Goal: Use online tool/utility: Utilize a website feature to perform a specific function

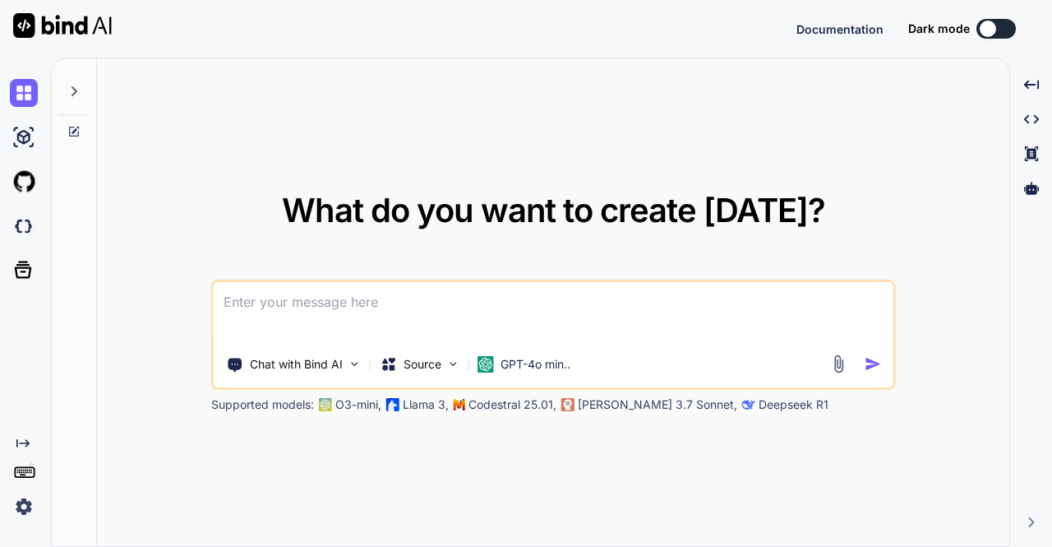
click at [12, 520] on img at bounding box center [24, 506] width 28 height 28
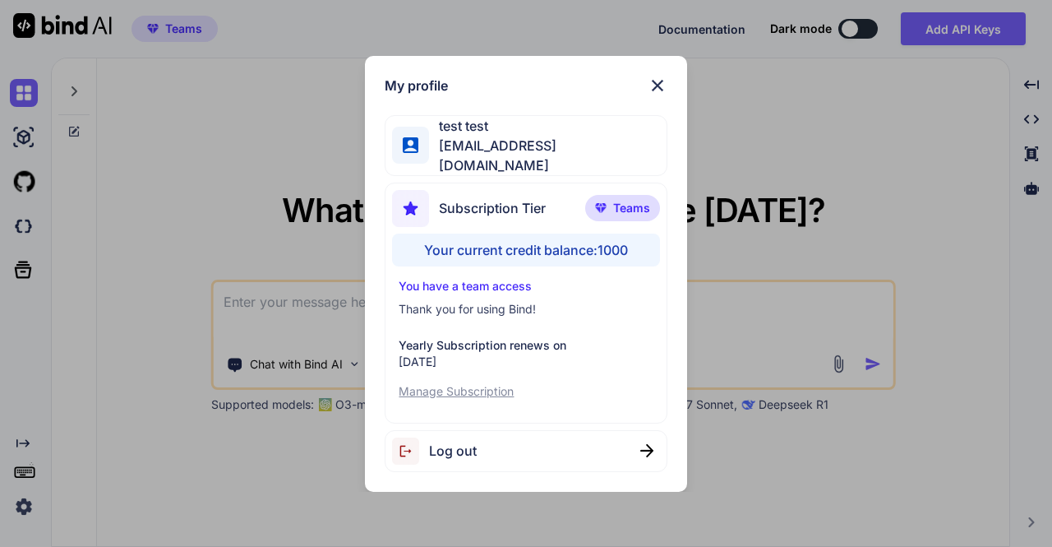
click at [173, 331] on div "My profile test test stagtest@yopmail.com Subscription Tier Teams Your current …" at bounding box center [526, 273] width 1052 height 547
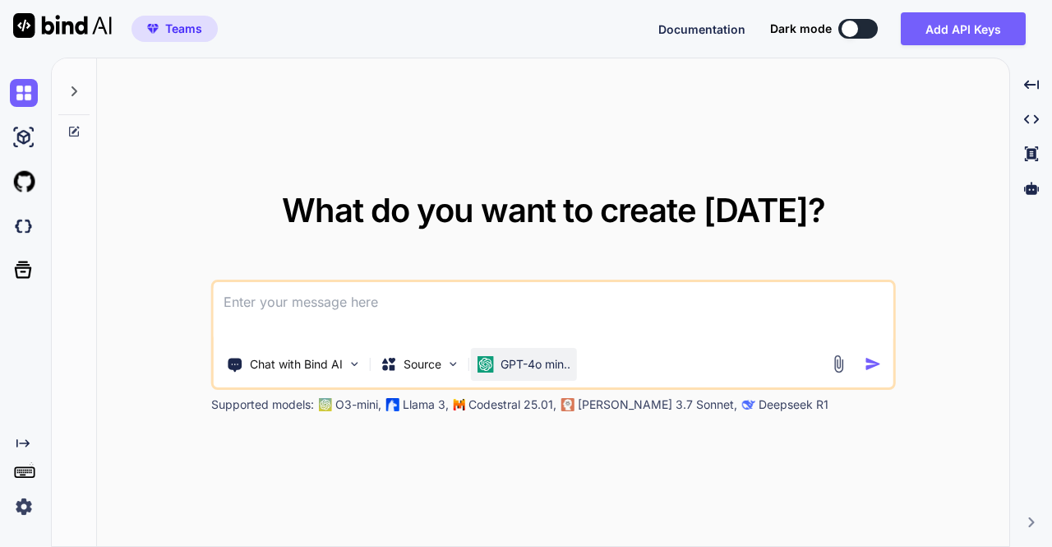
click at [539, 364] on p "GPT-4o min.." at bounding box center [536, 364] width 70 height 16
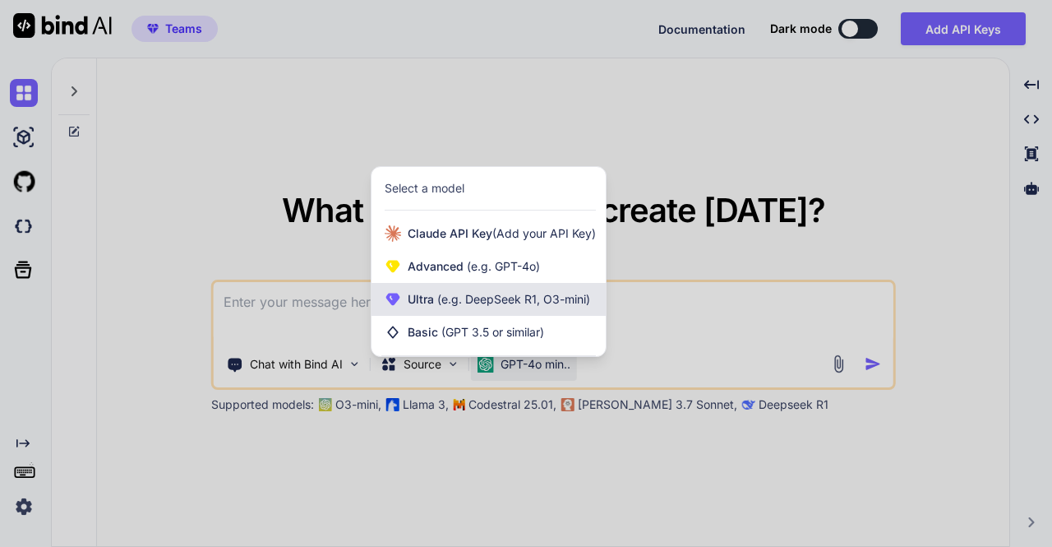
click at [444, 295] on span "(e.g. DeepSeek R1, O3-mini)" at bounding box center [512, 299] width 156 height 14
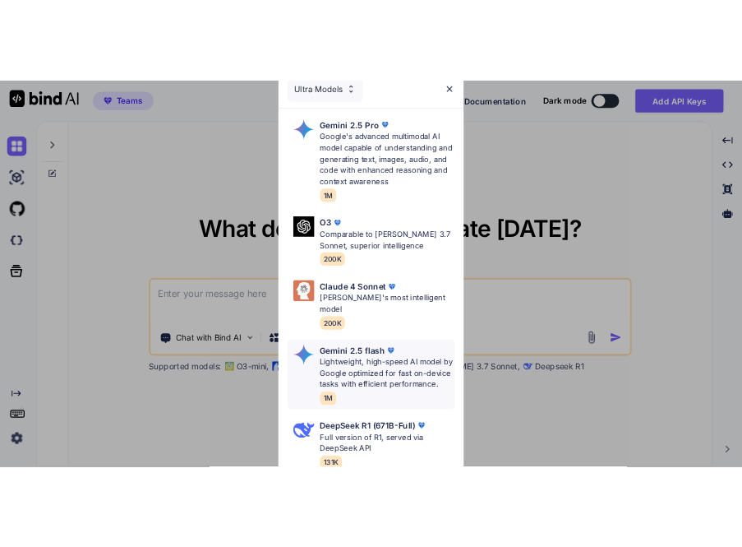
scroll to position [296, 0]
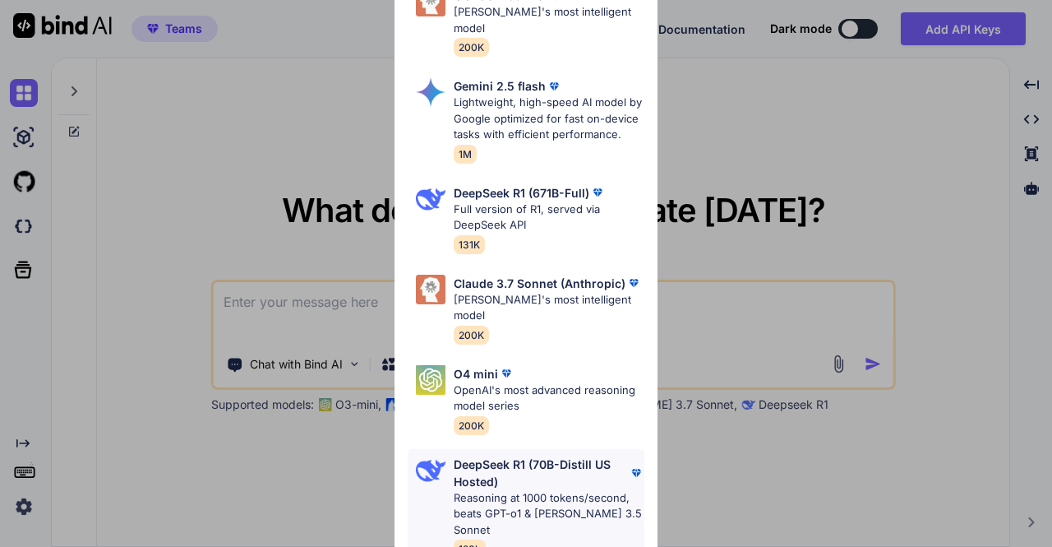
click at [497, 478] on p "DeepSeek R1 (70B-Distill US Hosted)" at bounding box center [541, 472] width 174 height 35
type textarea "x"
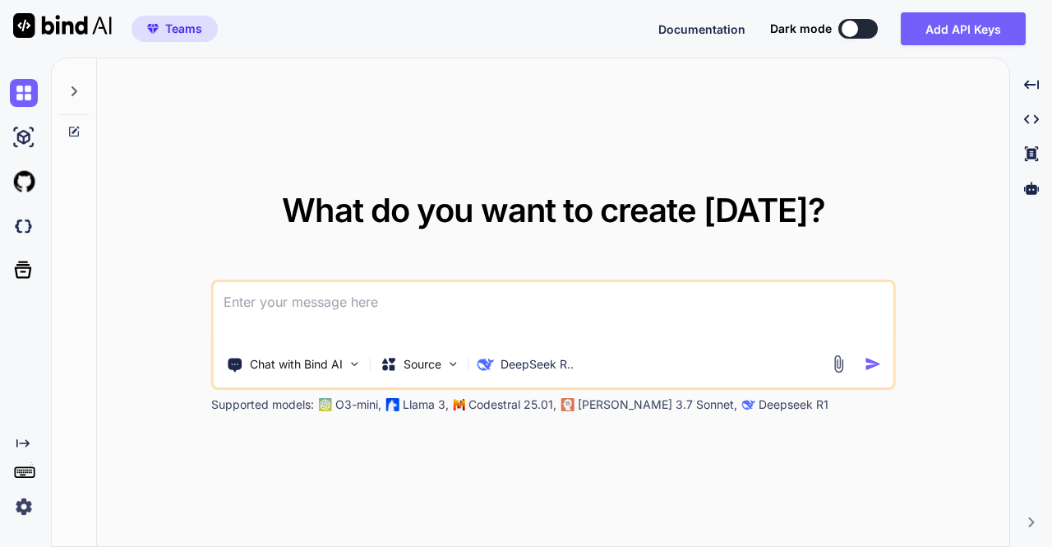
click at [381, 311] on textarea at bounding box center [554, 312] width 680 height 61
type textarea "hi"
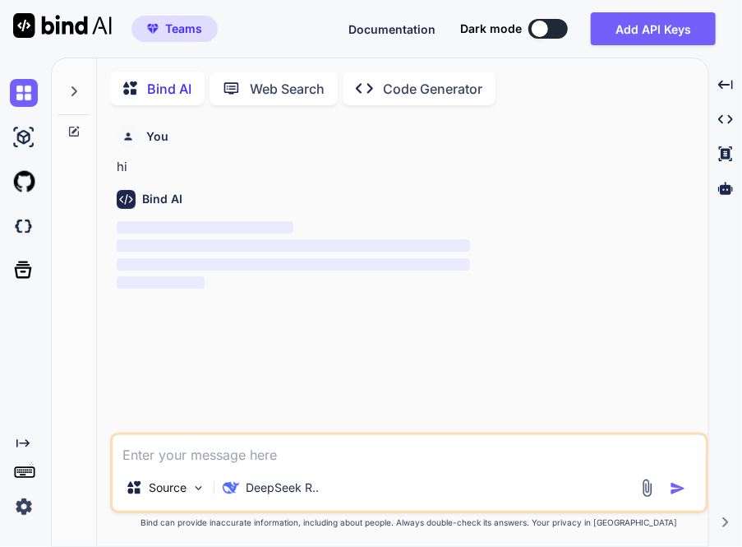
scroll to position [6, 0]
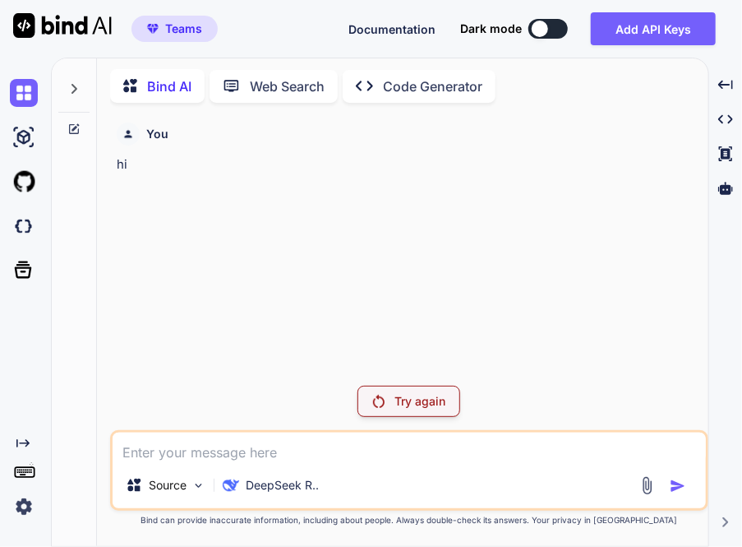
click at [21, 511] on img at bounding box center [24, 506] width 28 height 28
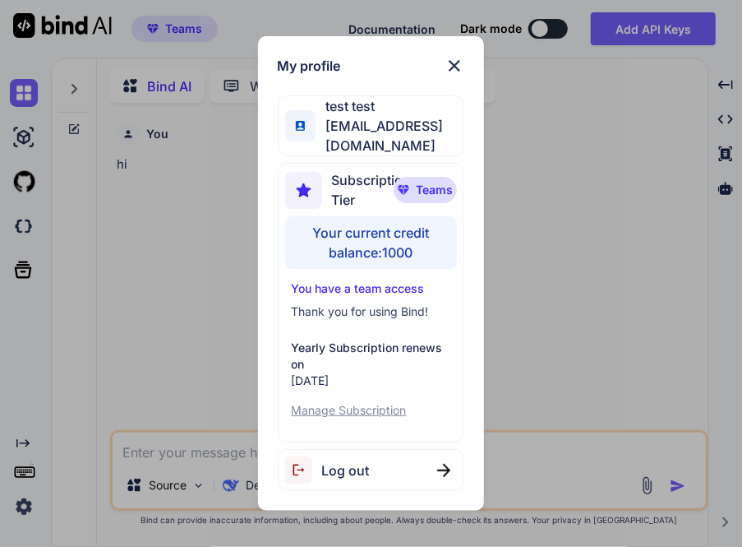
click at [370, 455] on div "Log out" at bounding box center [371, 470] width 187 height 42
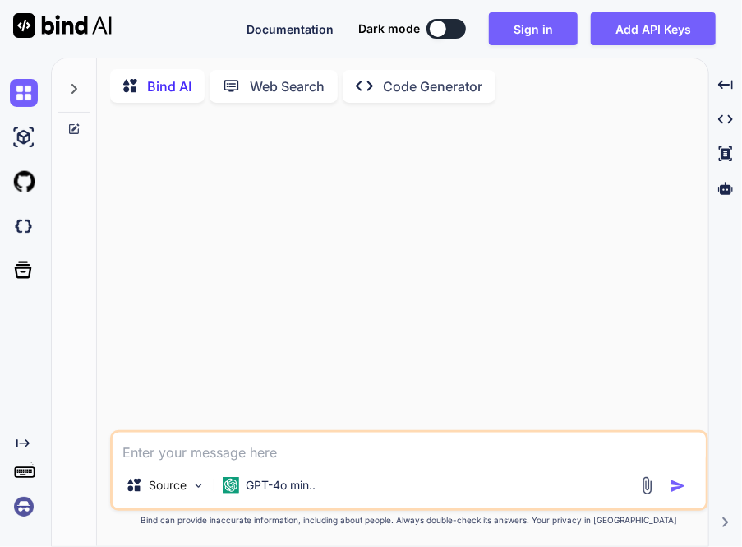
click at [21, 502] on img at bounding box center [24, 506] width 28 height 28
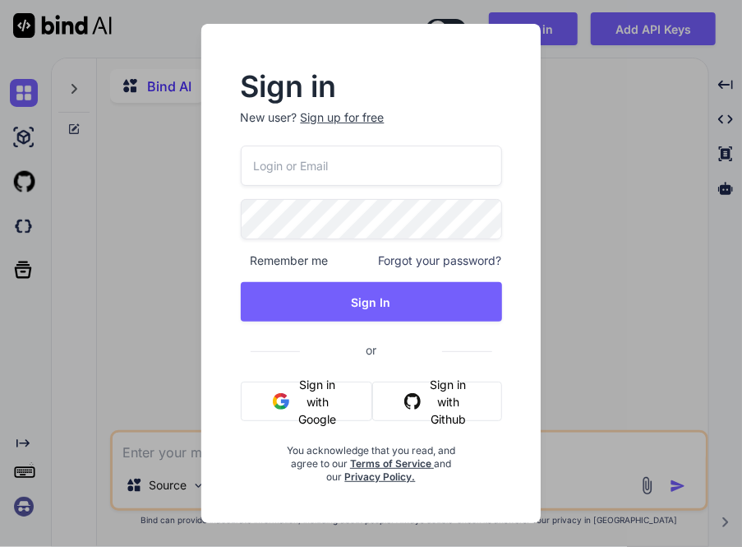
type input "stagtest@yopmail.com"
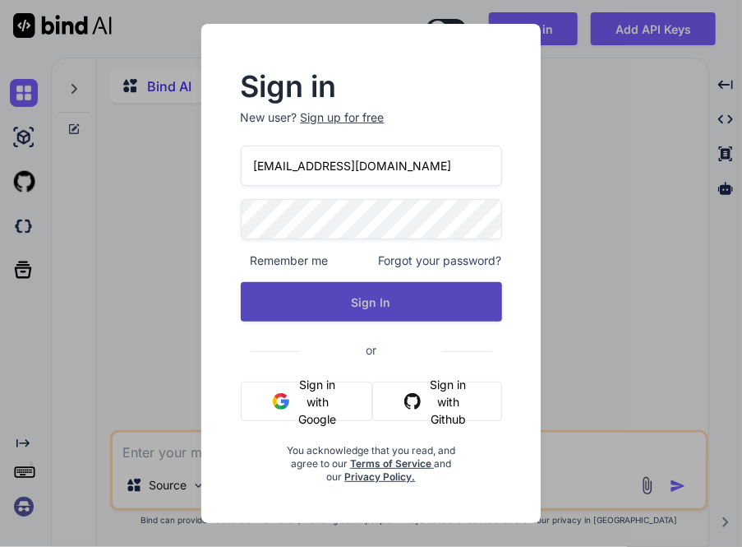
click at [361, 315] on button "Sign In" at bounding box center [371, 301] width 261 height 39
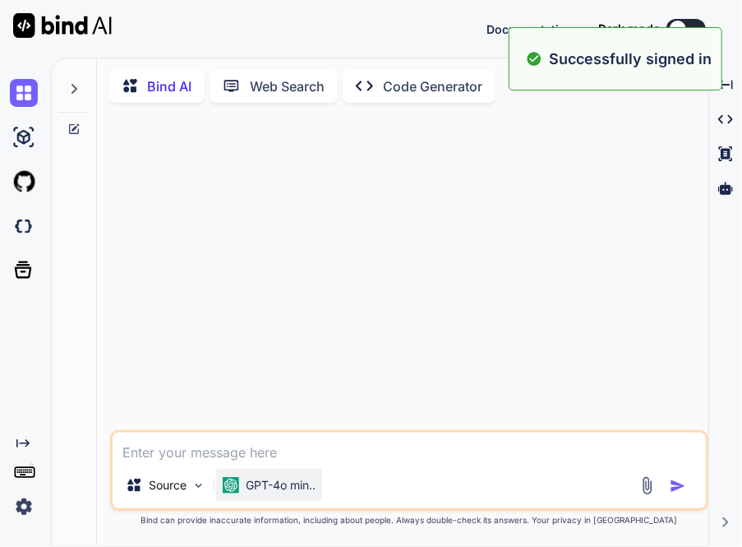
click at [290, 474] on div "GPT-4o min.." at bounding box center [269, 485] width 106 height 33
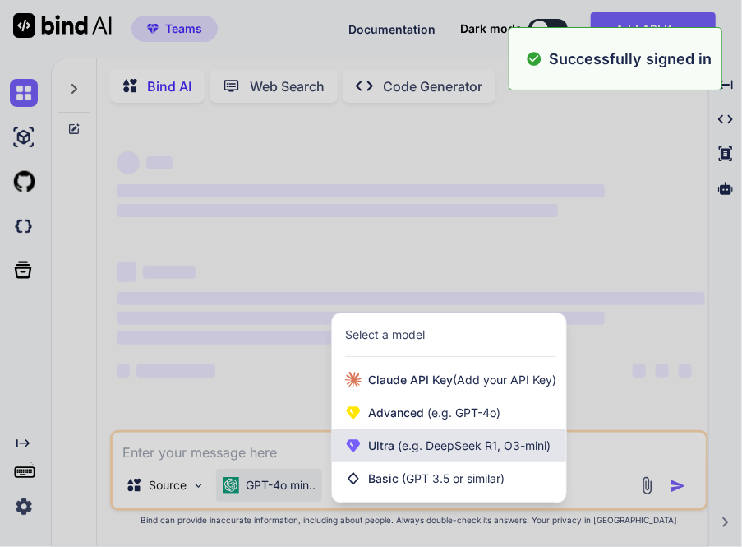
click at [446, 445] on span "(e.g. DeepSeek R1, O3-mini)" at bounding box center [473, 445] width 156 height 14
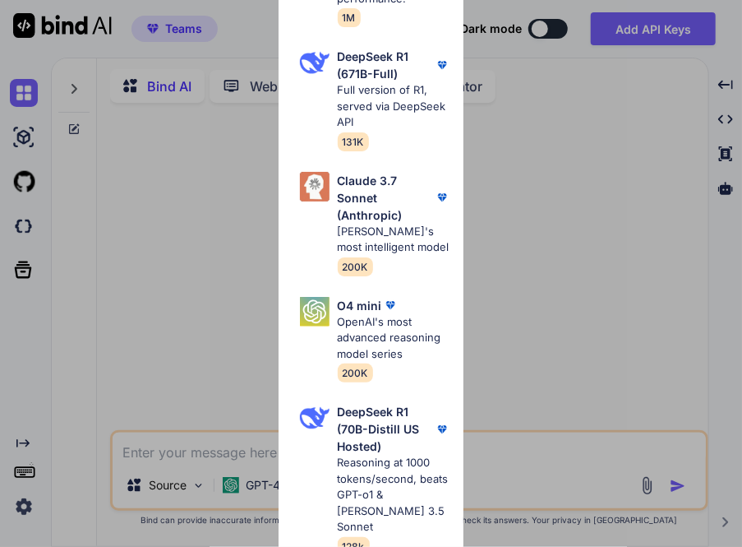
scroll to position [586, 0]
click at [344, 126] on p "Full version of R1, served via DeepSeek API" at bounding box center [394, 106] width 113 height 49
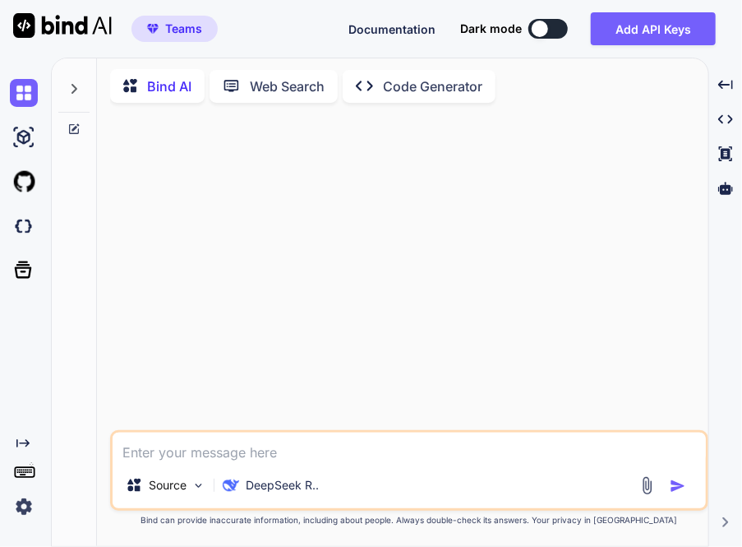
click at [209, 450] on textarea at bounding box center [410, 447] width 594 height 30
type textarea "hi"
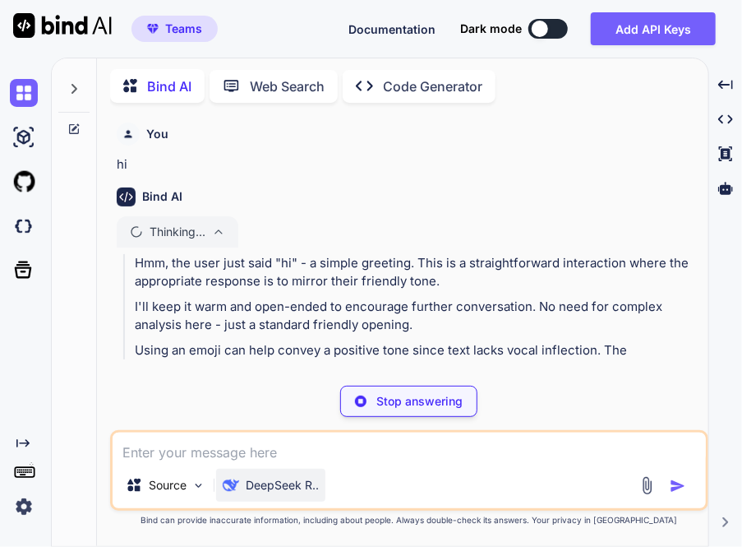
click at [282, 483] on p "DeepSeek R.." at bounding box center [282, 485] width 73 height 16
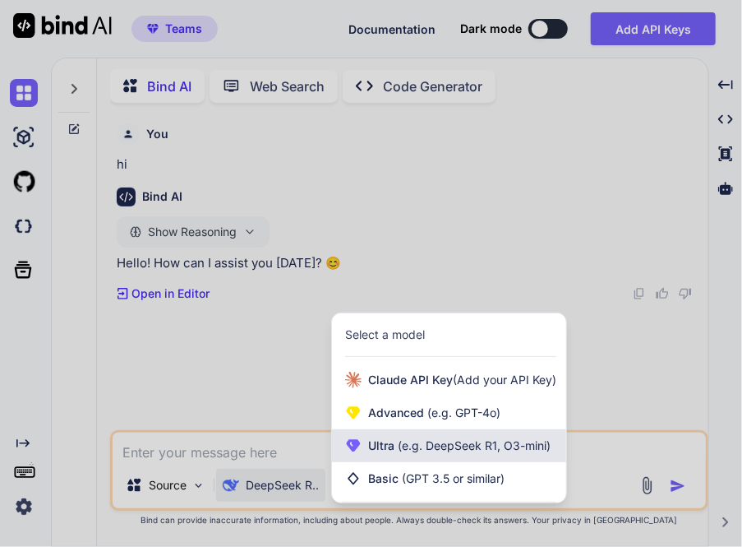
click at [437, 440] on span "(e.g. DeepSeek R1, O3-mini)" at bounding box center [473, 445] width 156 height 14
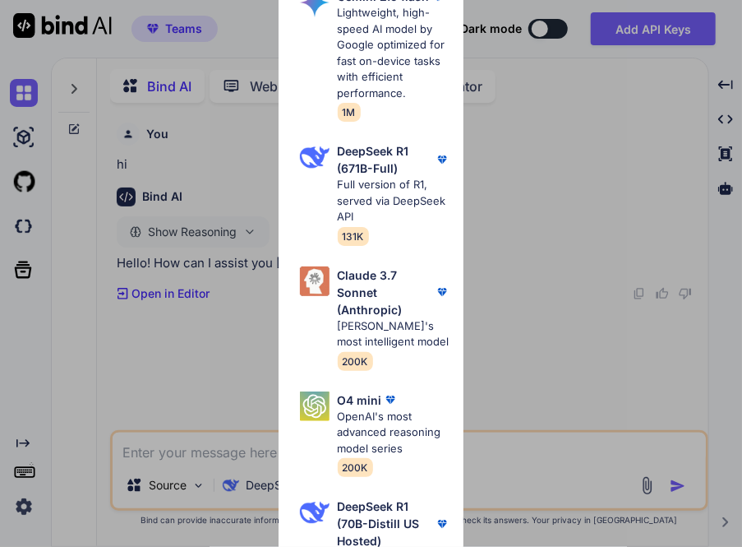
scroll to position [639, 0]
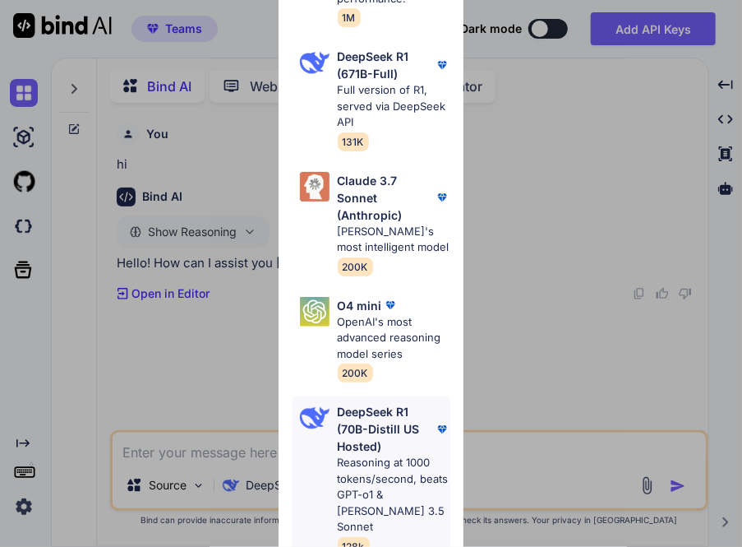
click at [363, 476] on p "Reasoning at 1000 tokens/second, beats GPT-o1 & [PERSON_NAME] 3.5 Sonnet" at bounding box center [394, 495] width 113 height 81
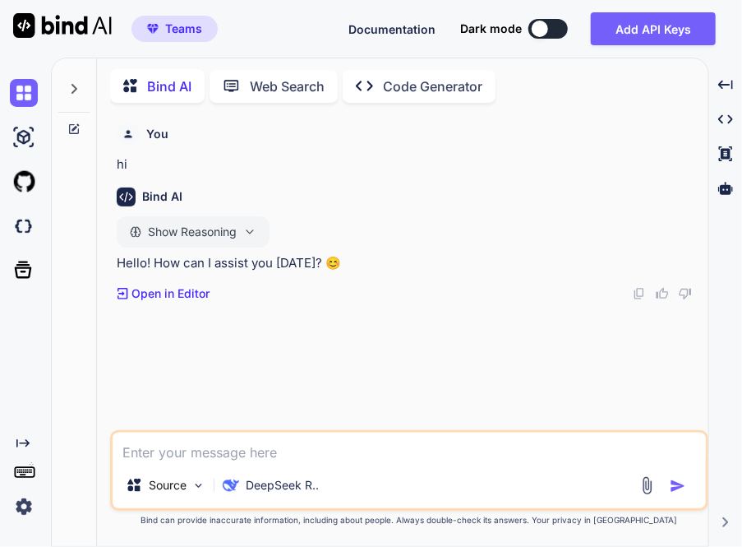
click at [282, 446] on textarea at bounding box center [410, 447] width 594 height 30
type textarea "hi"
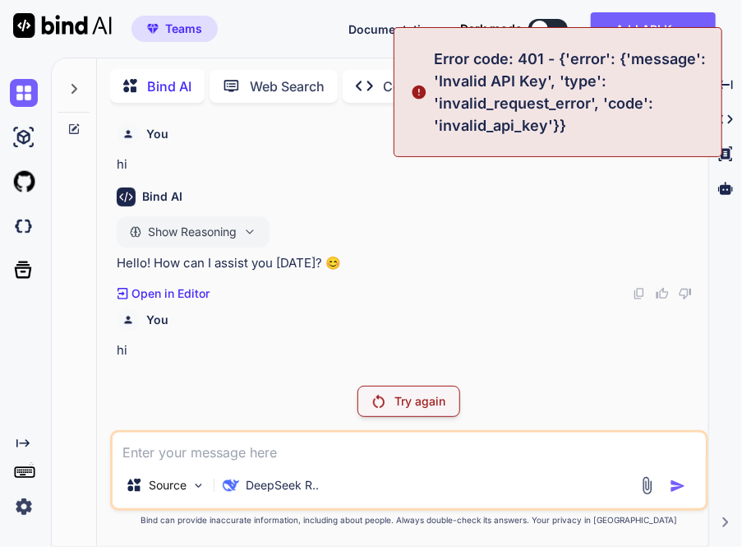
scroll to position [0, 0]
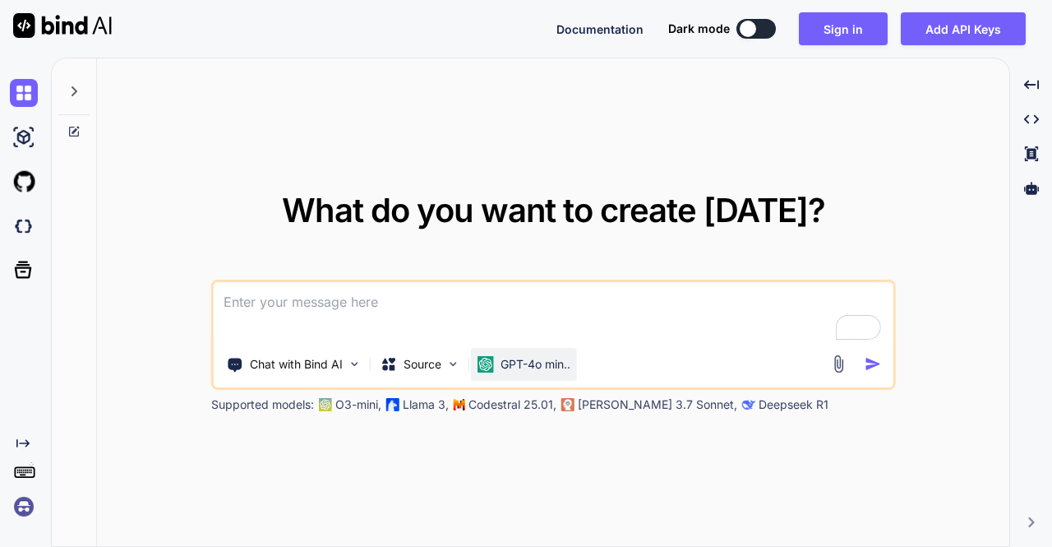
click at [520, 358] on p "GPT-4o min.." at bounding box center [536, 364] width 70 height 16
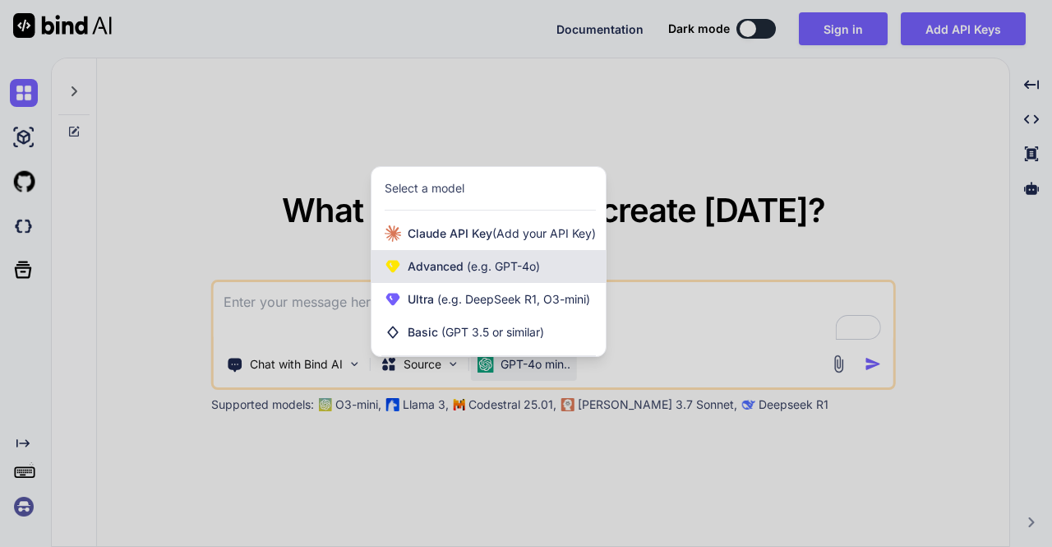
click at [454, 269] on span "Advanced (e.g. GPT-4o)" at bounding box center [474, 266] width 132 height 16
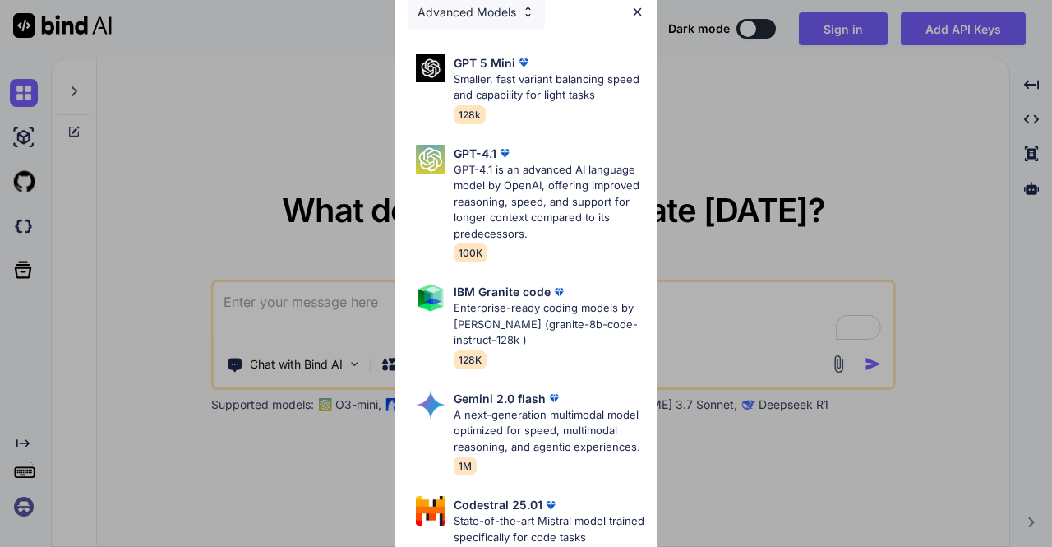
click at [199, 192] on div "Advanced Models GPT 5 Mini Smaller, fast variant balancing speed and capability…" at bounding box center [526, 273] width 1052 height 547
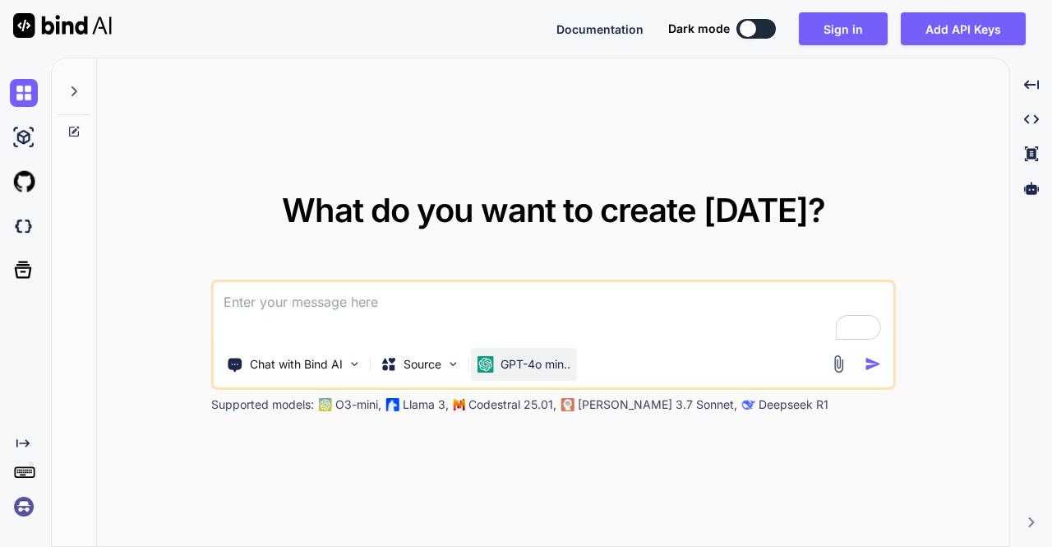
click at [522, 369] on p "GPT-4o min.." at bounding box center [536, 364] width 70 height 16
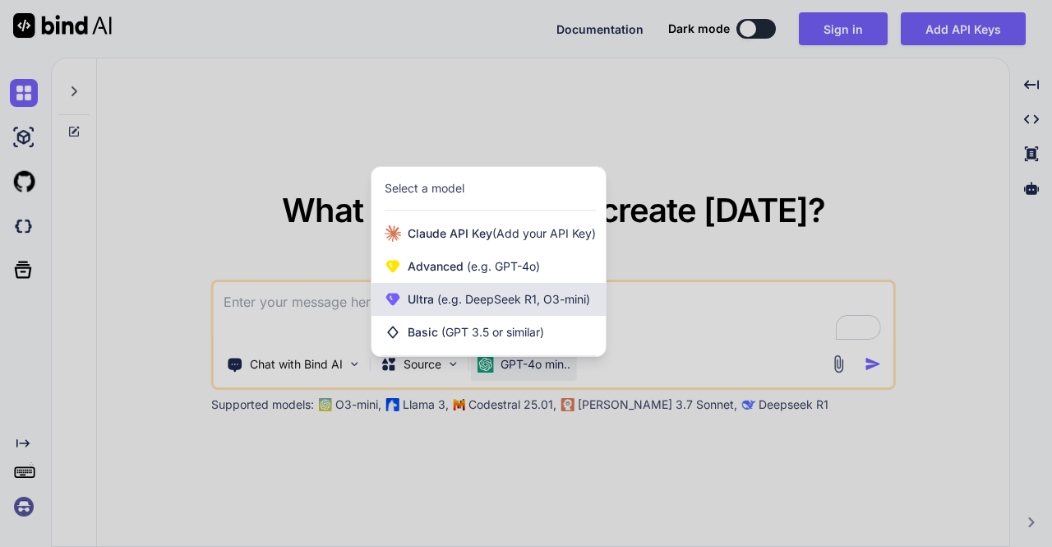
click at [470, 306] on span "Ultra (e.g. DeepSeek R1, O3-mini)" at bounding box center [499, 299] width 183 height 16
type textarea "x"
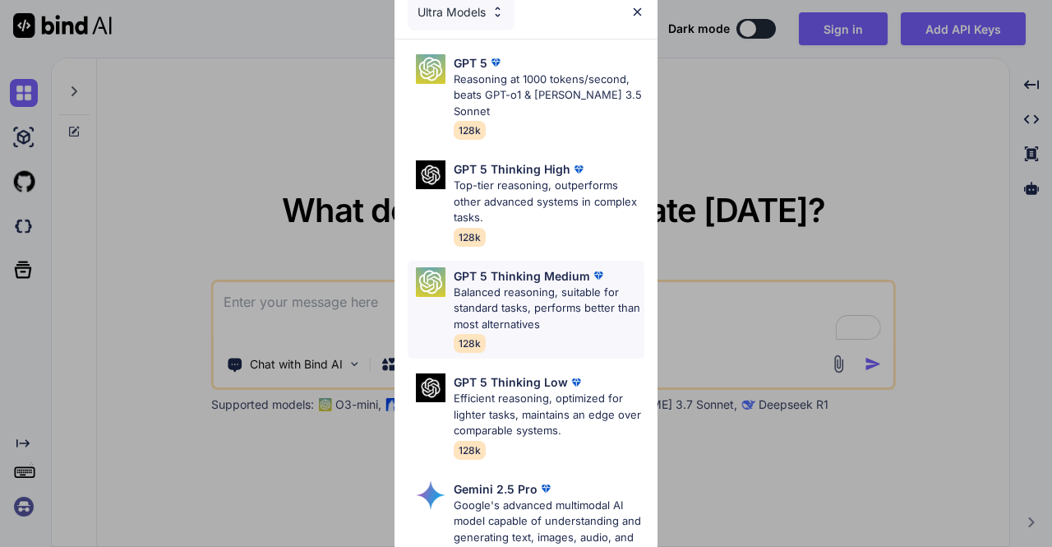
click at [521, 284] on p "Balanced reasoning, suitable for standard tasks, performs better than most alte…" at bounding box center [549, 308] width 191 height 49
